Goal: Task Accomplishment & Management: Use online tool/utility

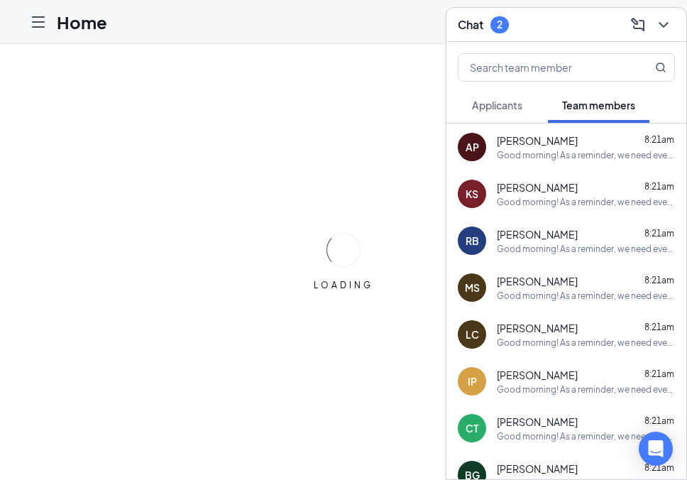
click at [664, 21] on icon "ChevronDown" at bounding box center [663, 24] width 17 height 17
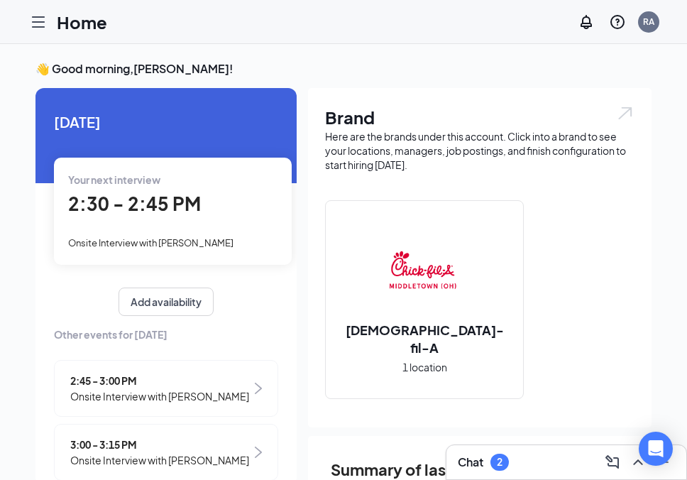
click at [37, 33] on div at bounding box center [38, 22] width 28 height 28
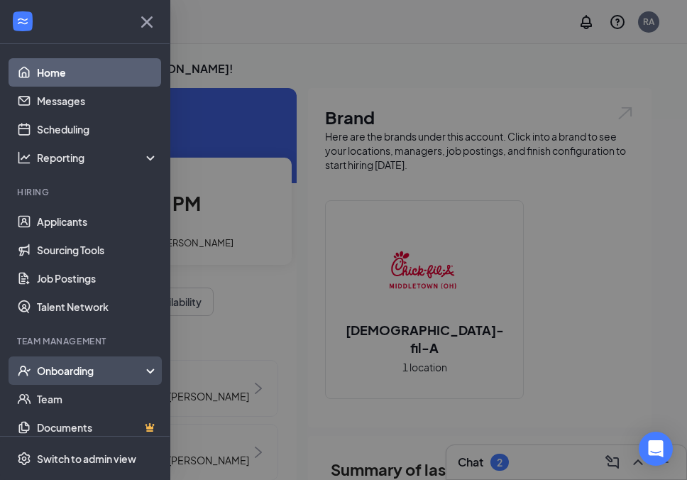
click at [88, 371] on div "Onboarding" at bounding box center [91, 370] width 109 height 14
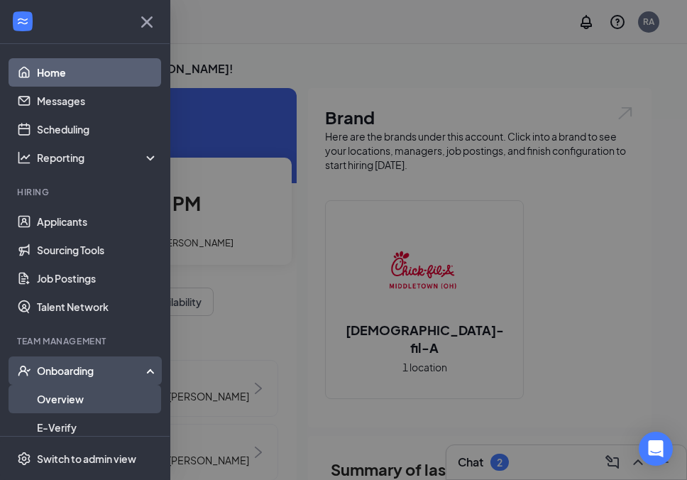
click at [71, 397] on link "Overview" at bounding box center [97, 398] width 121 height 28
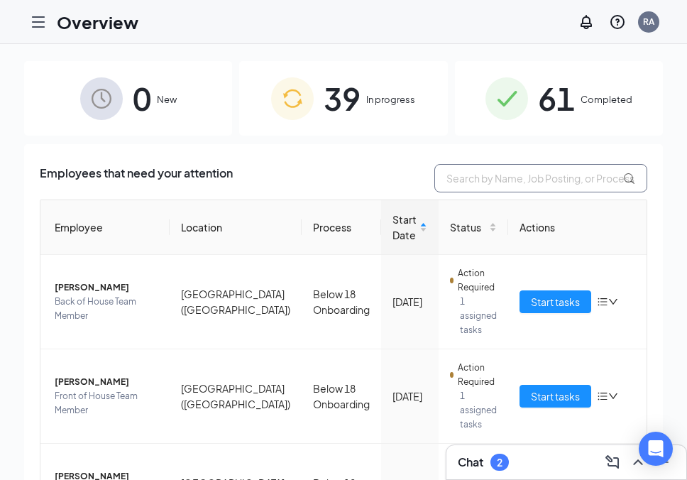
click at [505, 182] on input "text" at bounding box center [540, 178] width 213 height 28
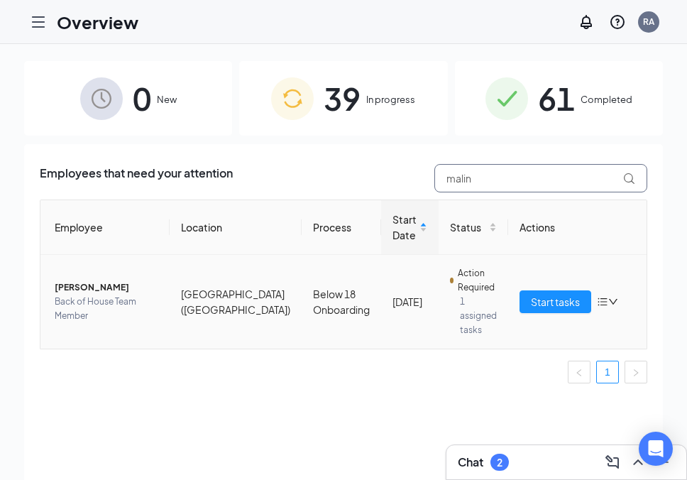
type input "malin"
click at [75, 294] on span "[PERSON_NAME]" at bounding box center [107, 287] width 104 height 14
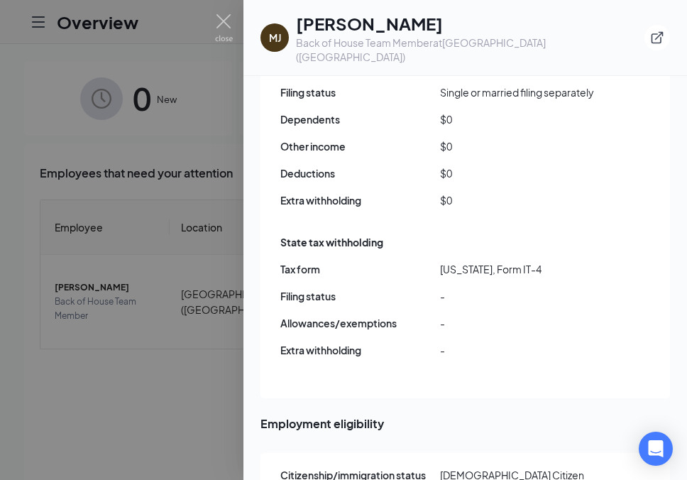
scroll to position [1376, 0]
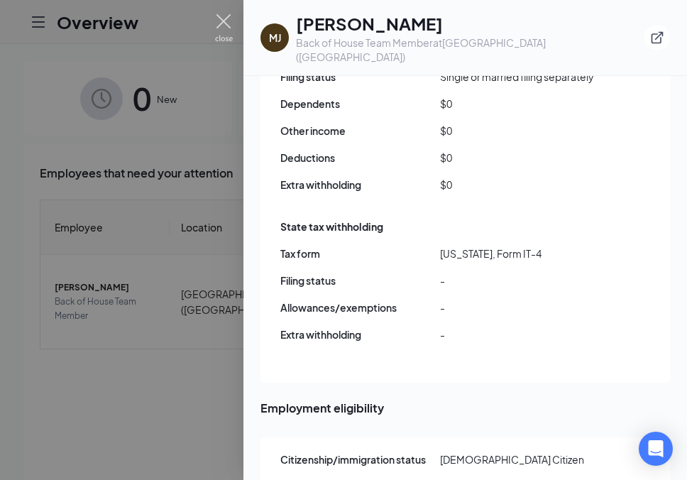
click at [225, 26] on img at bounding box center [224, 28] width 18 height 28
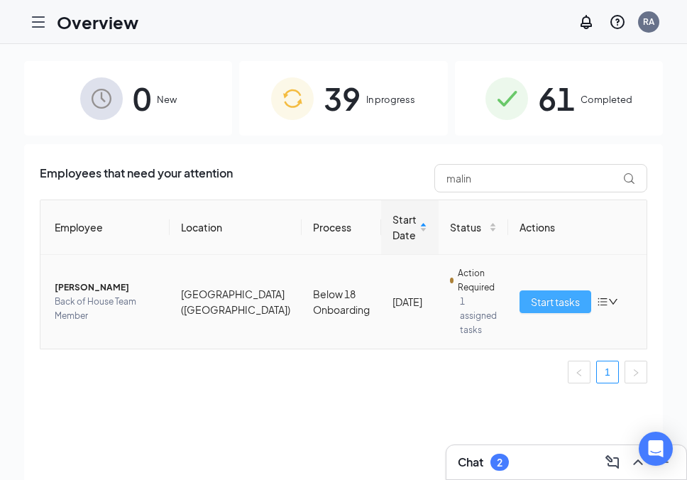
click at [535, 300] on span "Start tasks" at bounding box center [555, 302] width 49 height 16
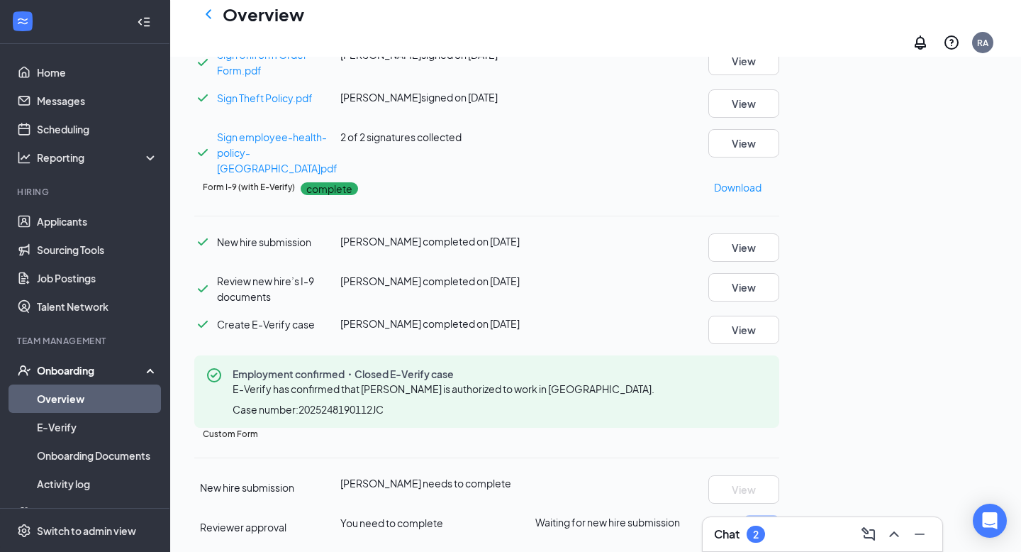
scroll to position [965, 0]
